Goal: Navigation & Orientation: Find specific page/section

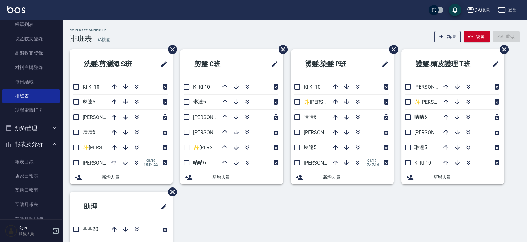
scroll to position [103, 0]
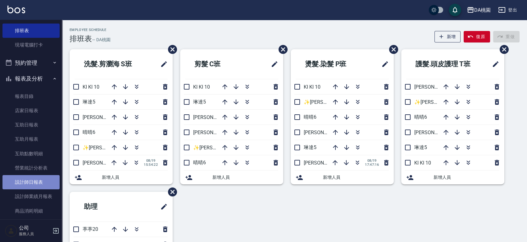
click at [35, 179] on link "設計師日報表" at bounding box center [30, 182] width 57 height 14
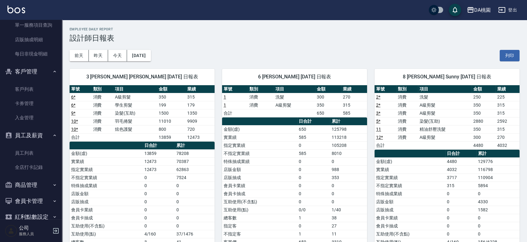
scroll to position [345, 0]
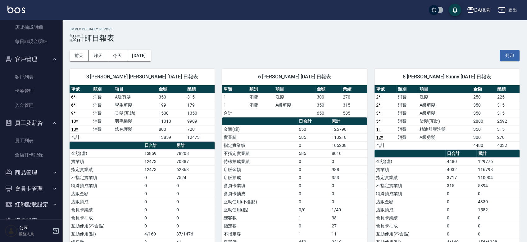
click at [29, 176] on button "商品管理" at bounding box center [30, 173] width 57 height 16
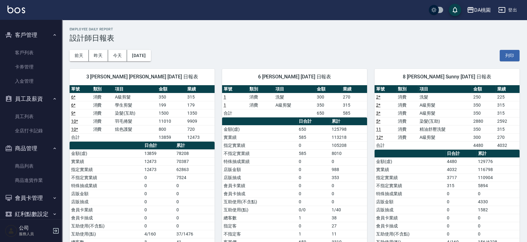
scroll to position [395, 0]
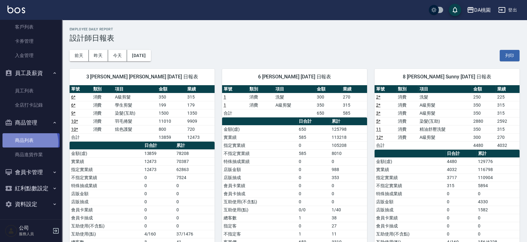
click at [28, 143] on link "商品列表" at bounding box center [30, 140] width 57 height 14
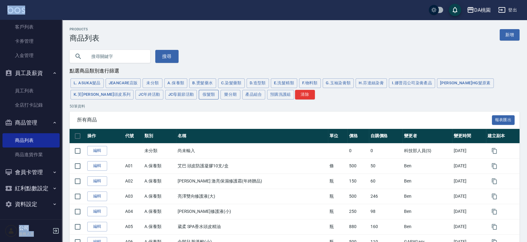
click at [199, 96] on button "假髮類" at bounding box center [209, 95] width 20 height 10
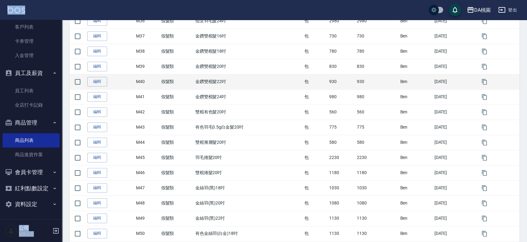
scroll to position [689, 0]
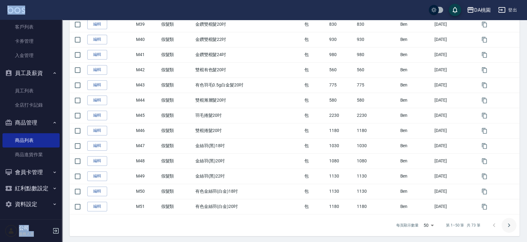
click at [509, 226] on icon "Go to next page" at bounding box center [508, 225] width 7 height 7
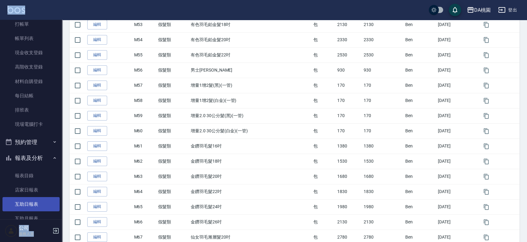
scroll to position [0, 0]
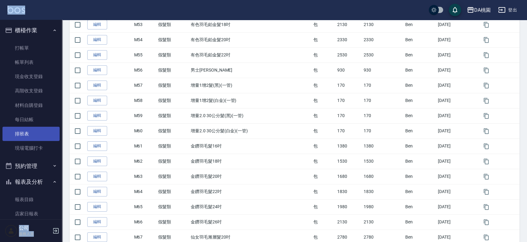
click at [32, 133] on link "排班表" at bounding box center [30, 134] width 57 height 14
